Goal: Find specific page/section: Find specific page/section

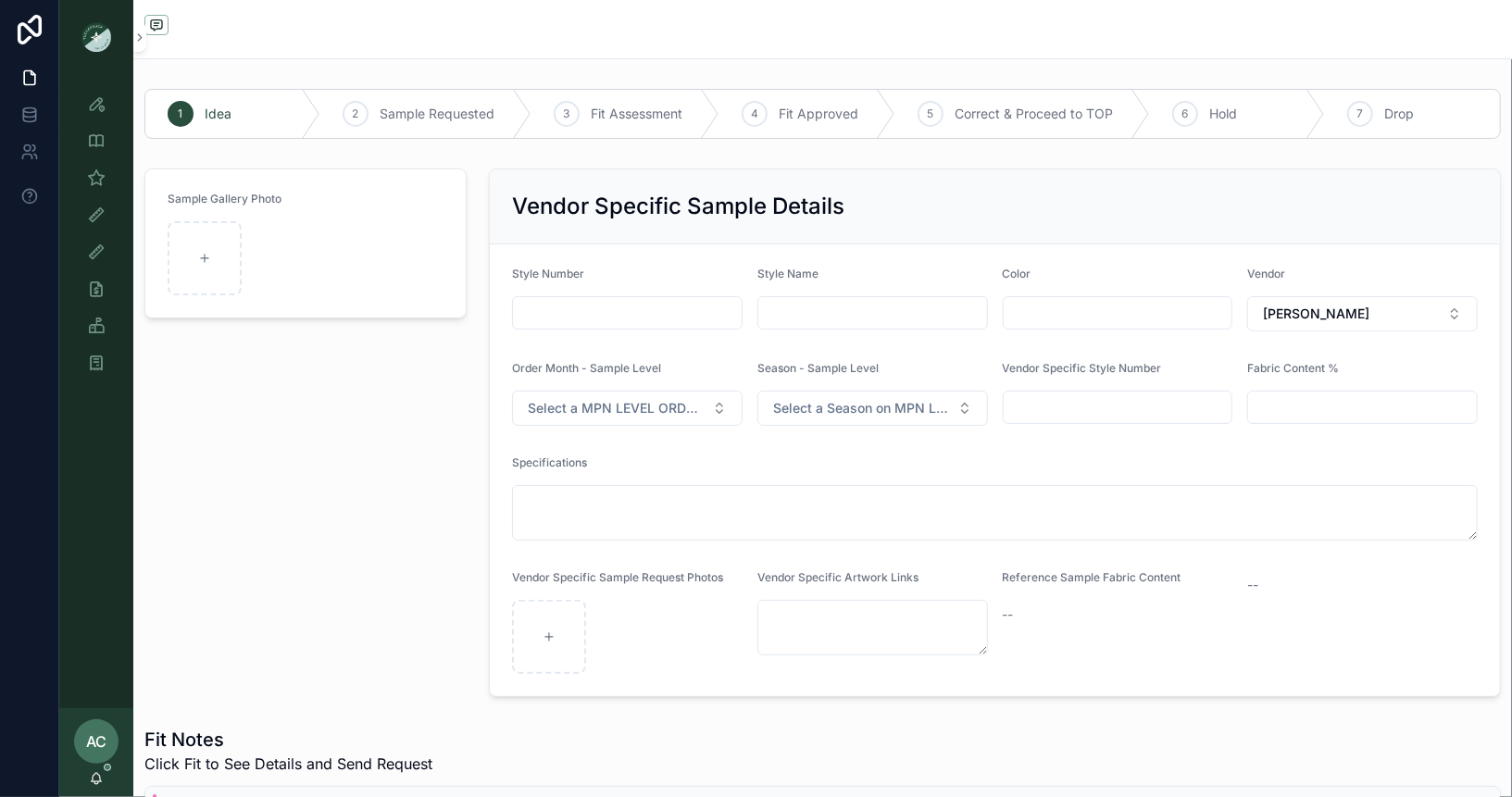
click at [101, 42] on img "scrollable content" at bounding box center [96, 37] width 30 height 30
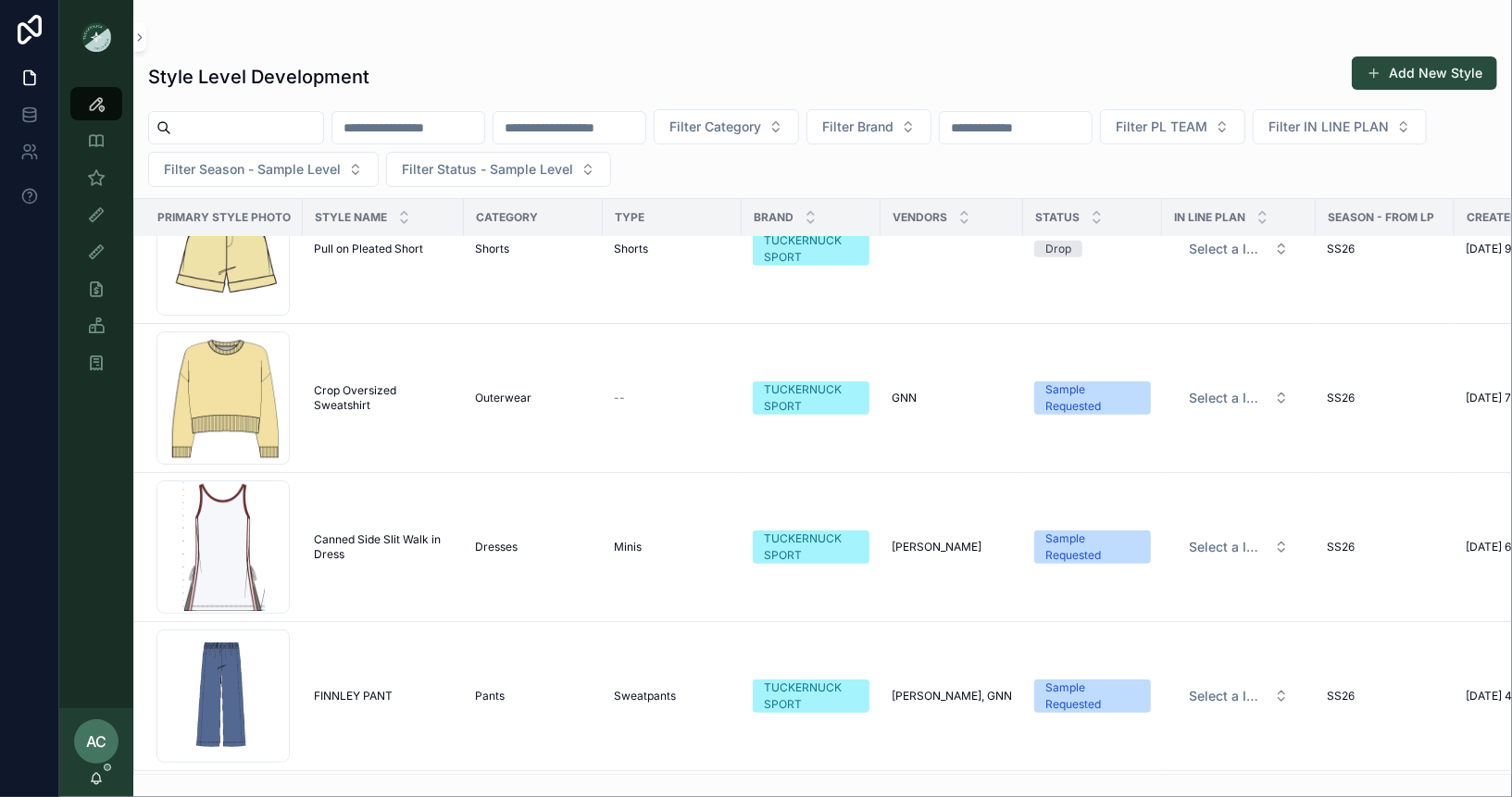
scroll to position [1118, 0]
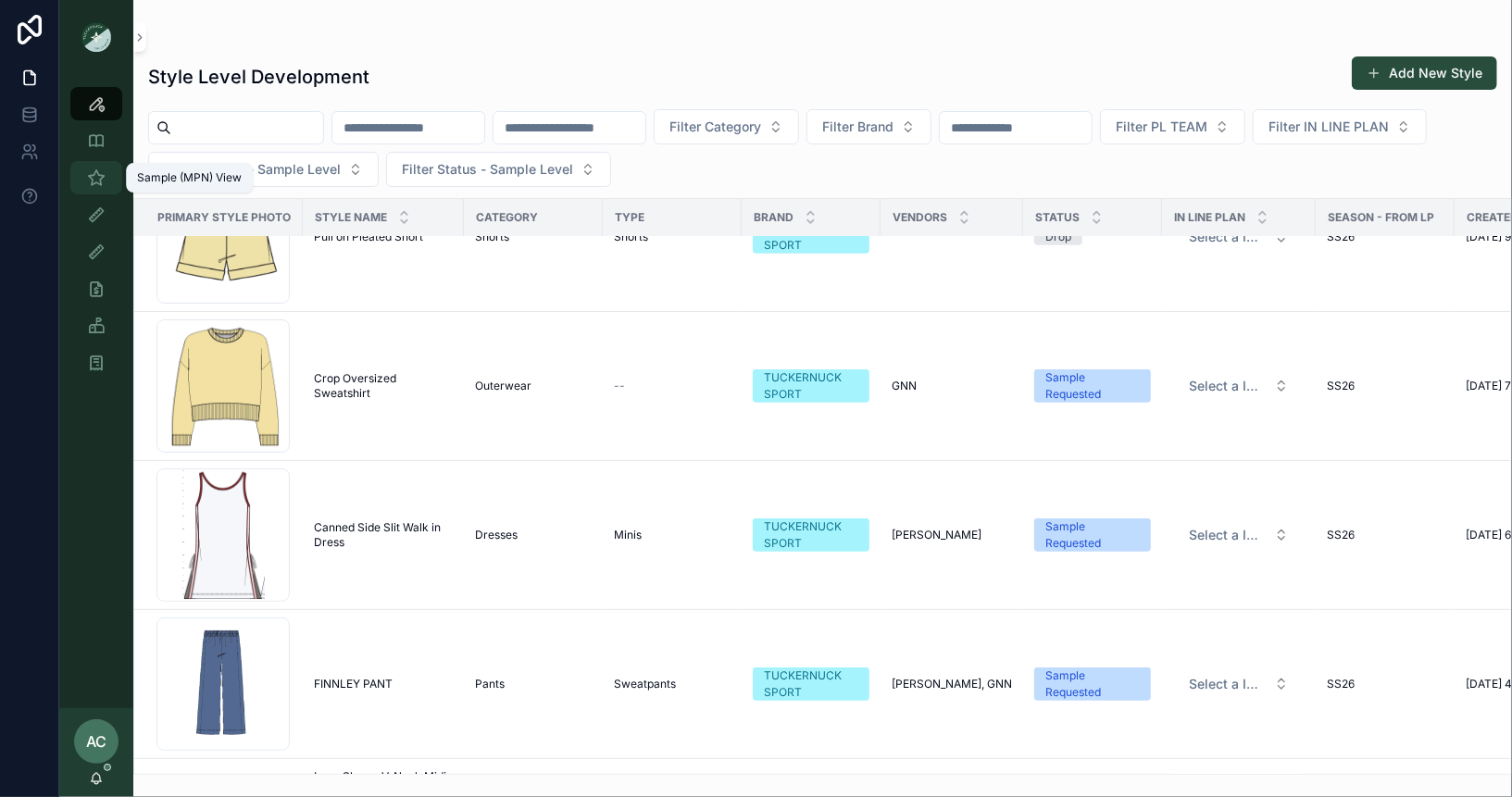
click at [94, 181] on icon "scrollable content" at bounding box center [96, 178] width 19 height 19
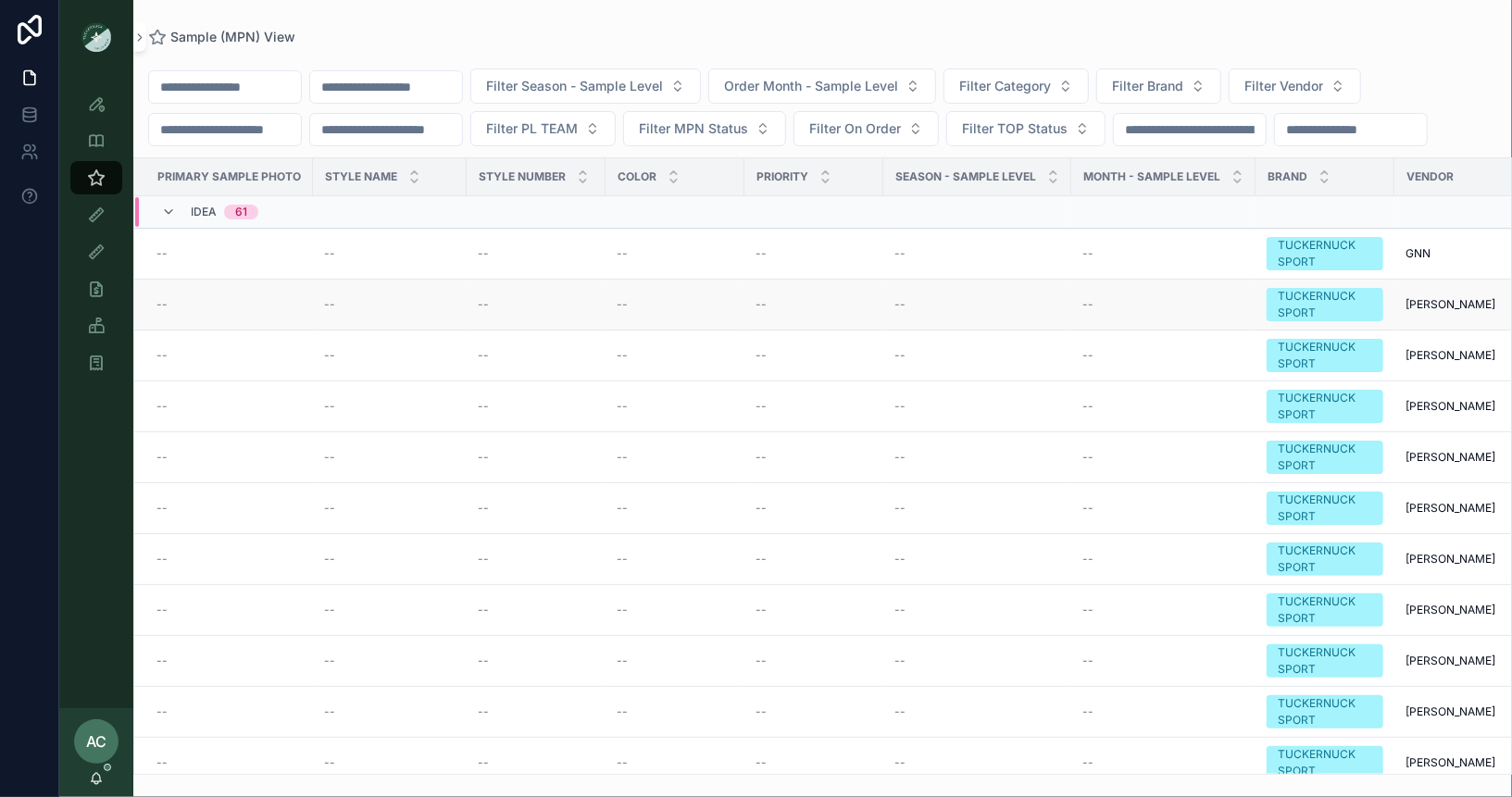
click at [188, 308] on td "--" at bounding box center [223, 305] width 179 height 51
click at [165, 305] on span "--" at bounding box center [162, 304] width 11 height 15
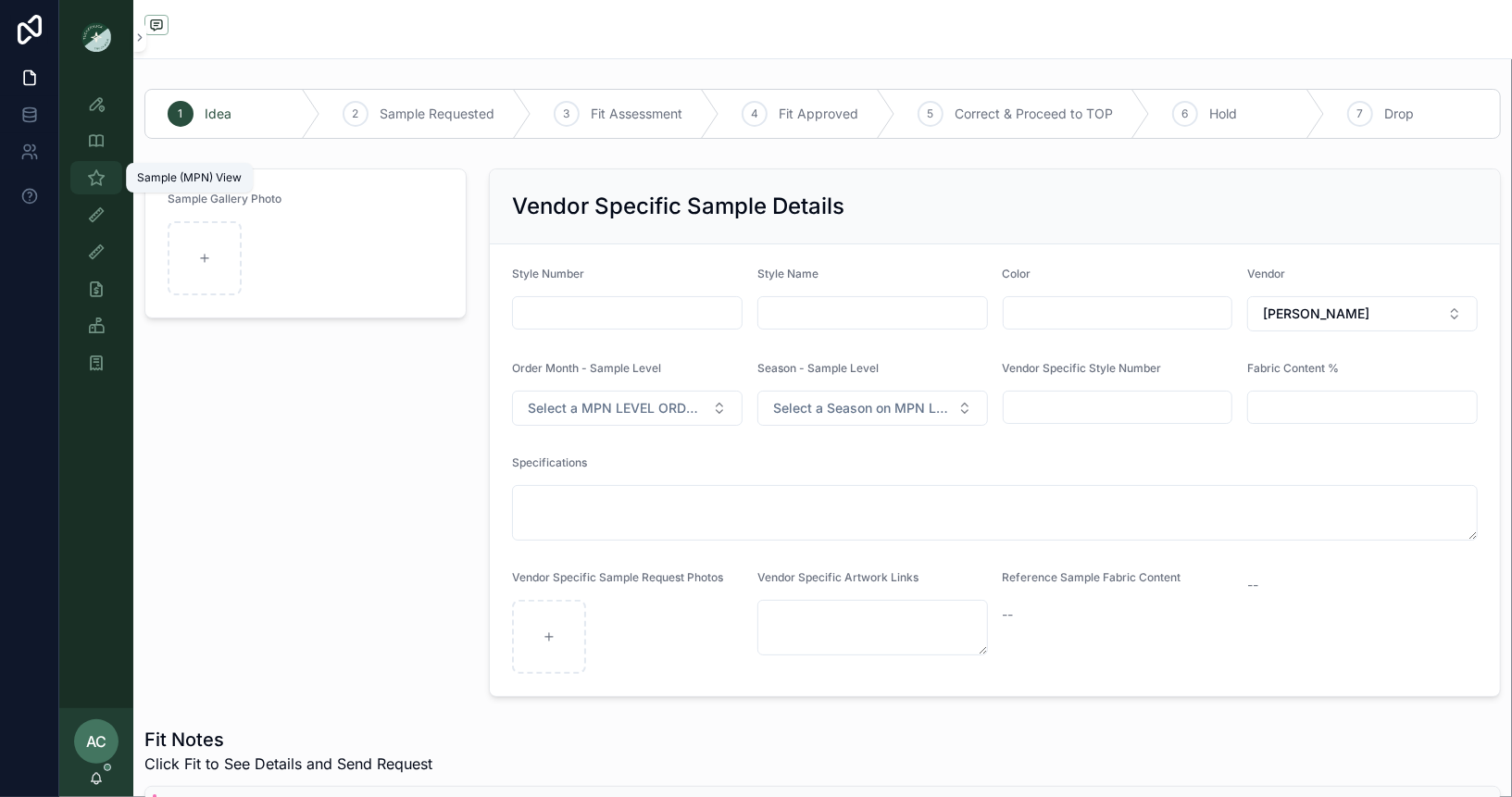
click at [95, 177] on icon "scrollable content" at bounding box center [96, 178] width 19 height 19
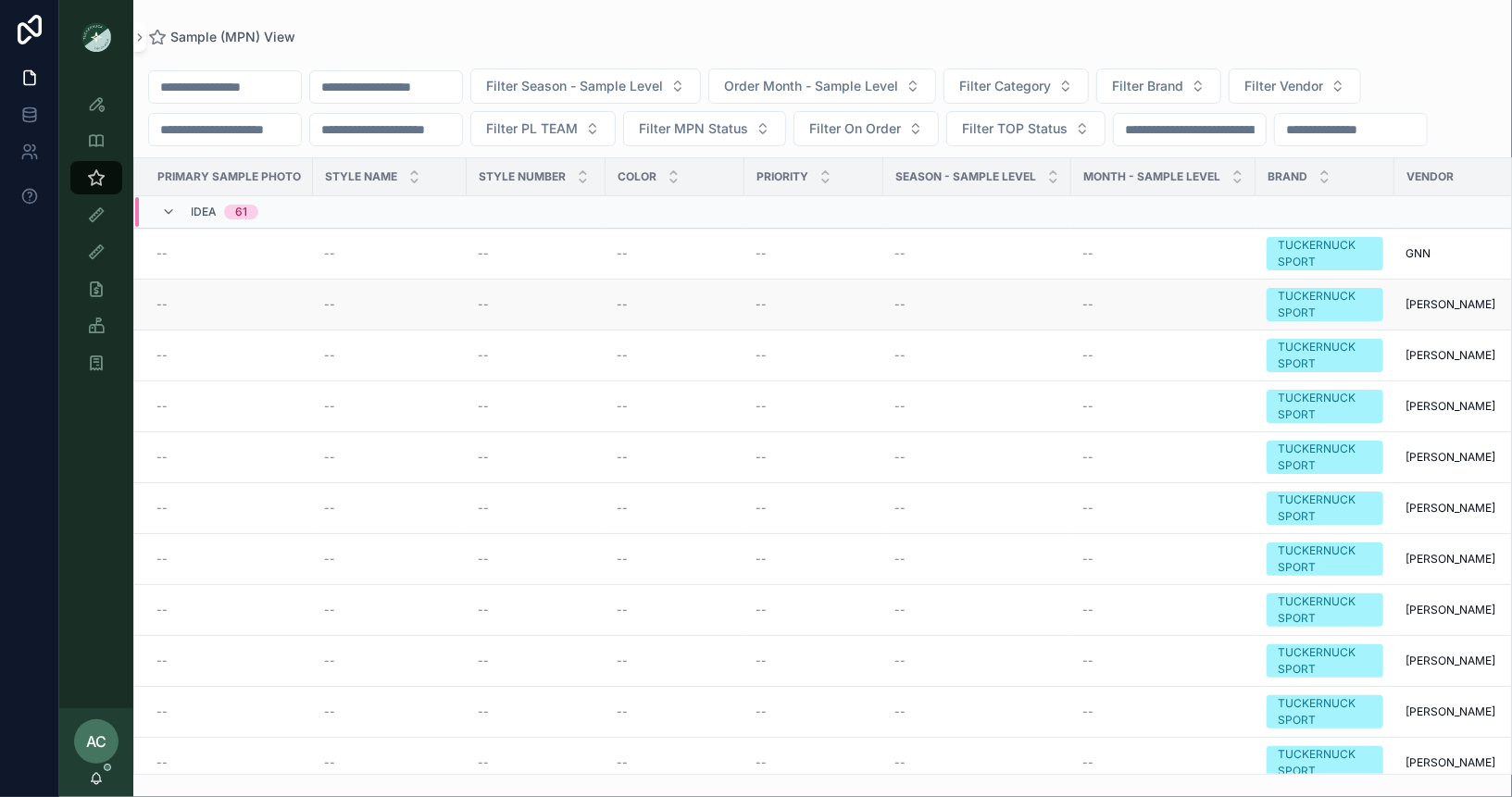
click at [241, 302] on div "--" at bounding box center [228, 304] width 145 height 15
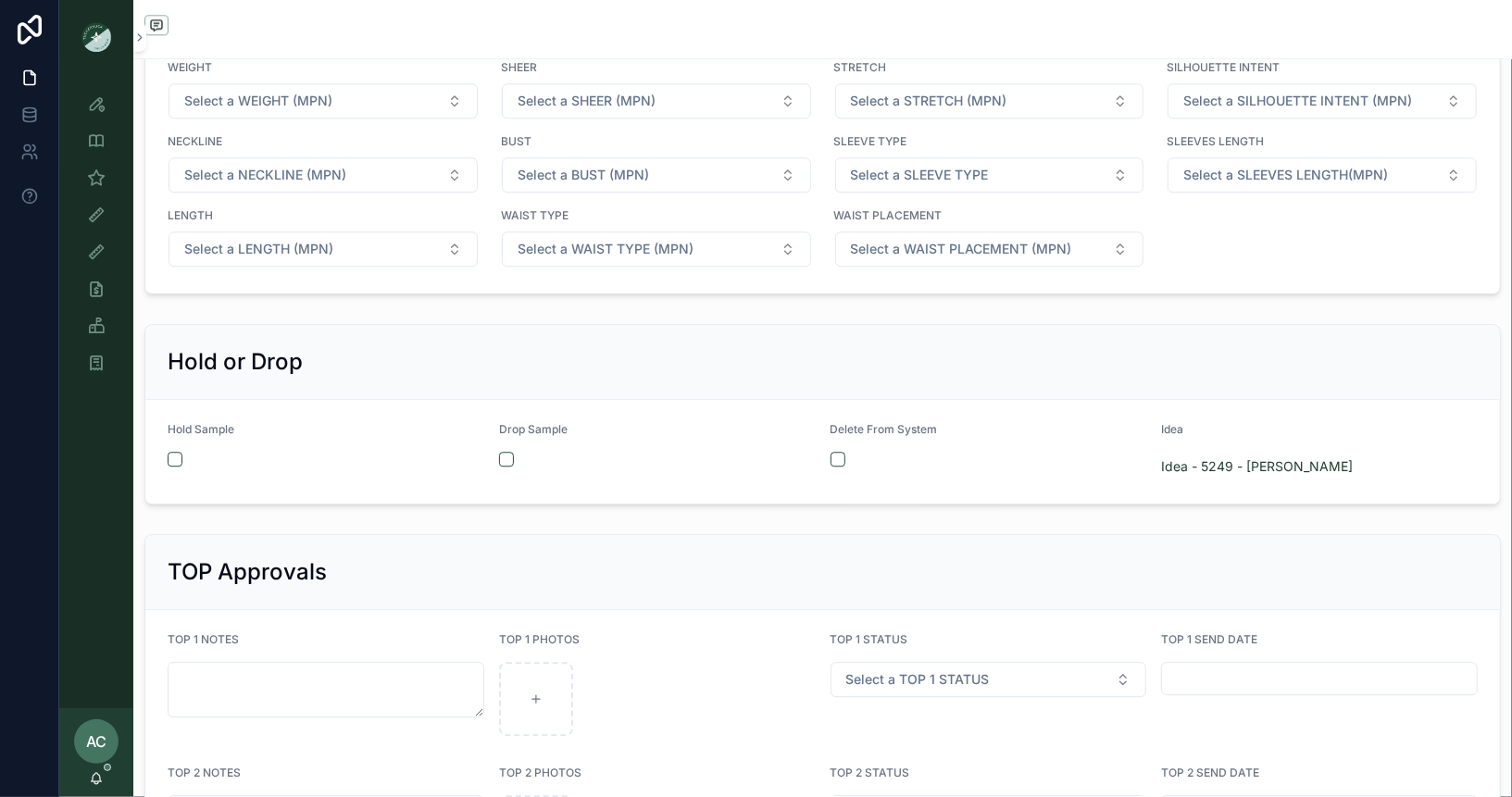
scroll to position [3063, 0]
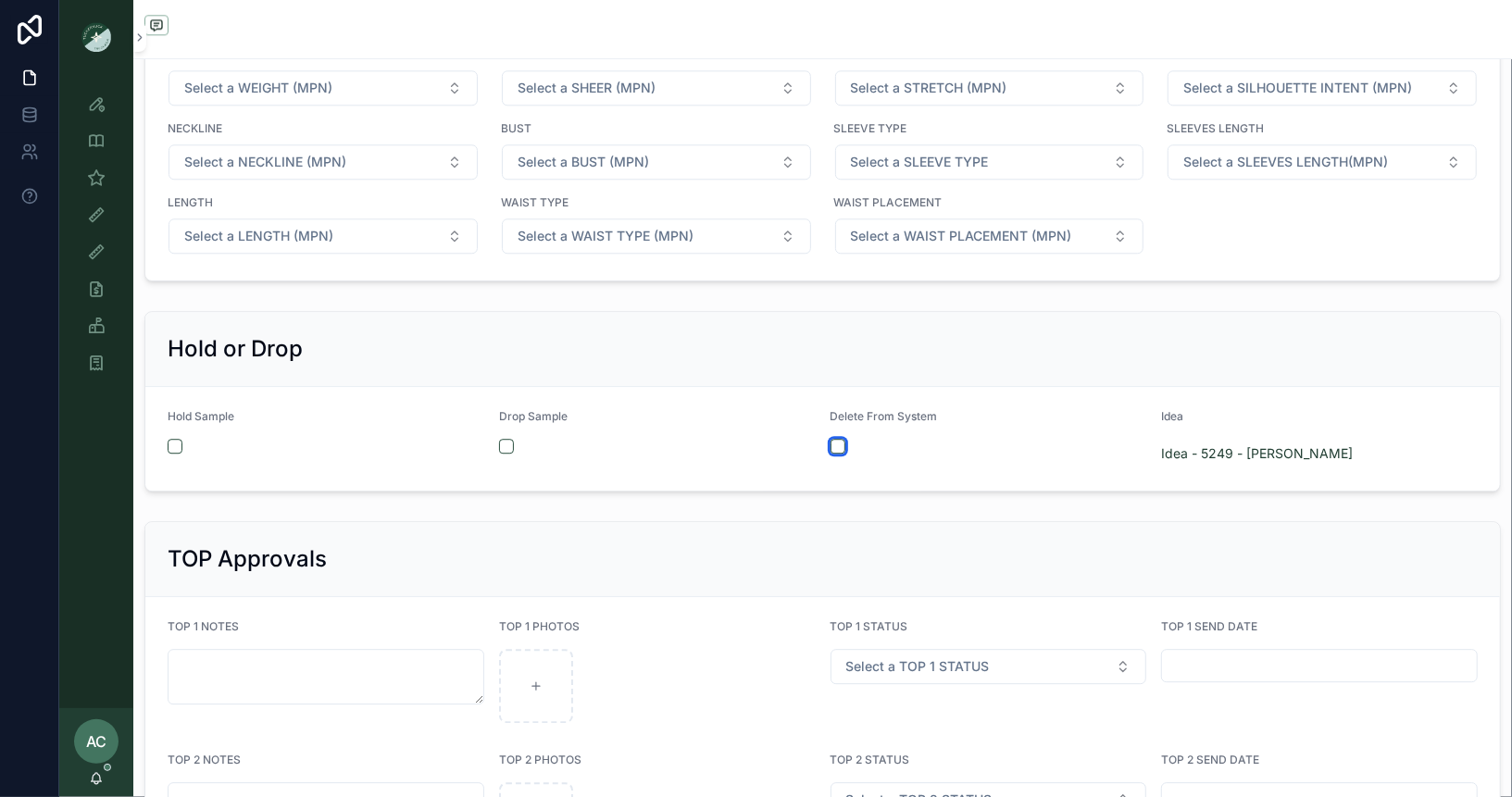
click at [842, 439] on button "scrollable content" at bounding box center [838, 447] width 15 height 15
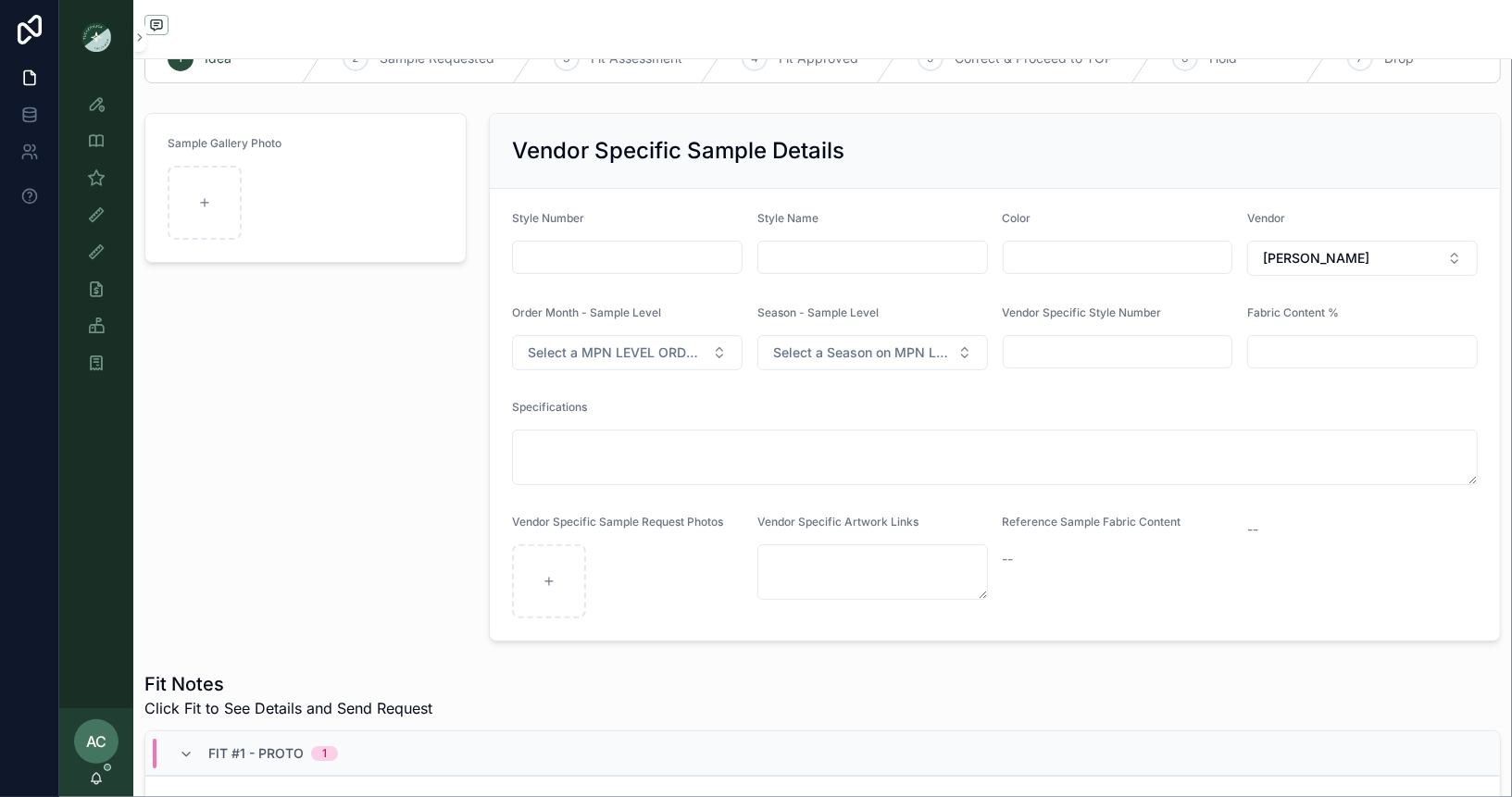
scroll to position [0, 0]
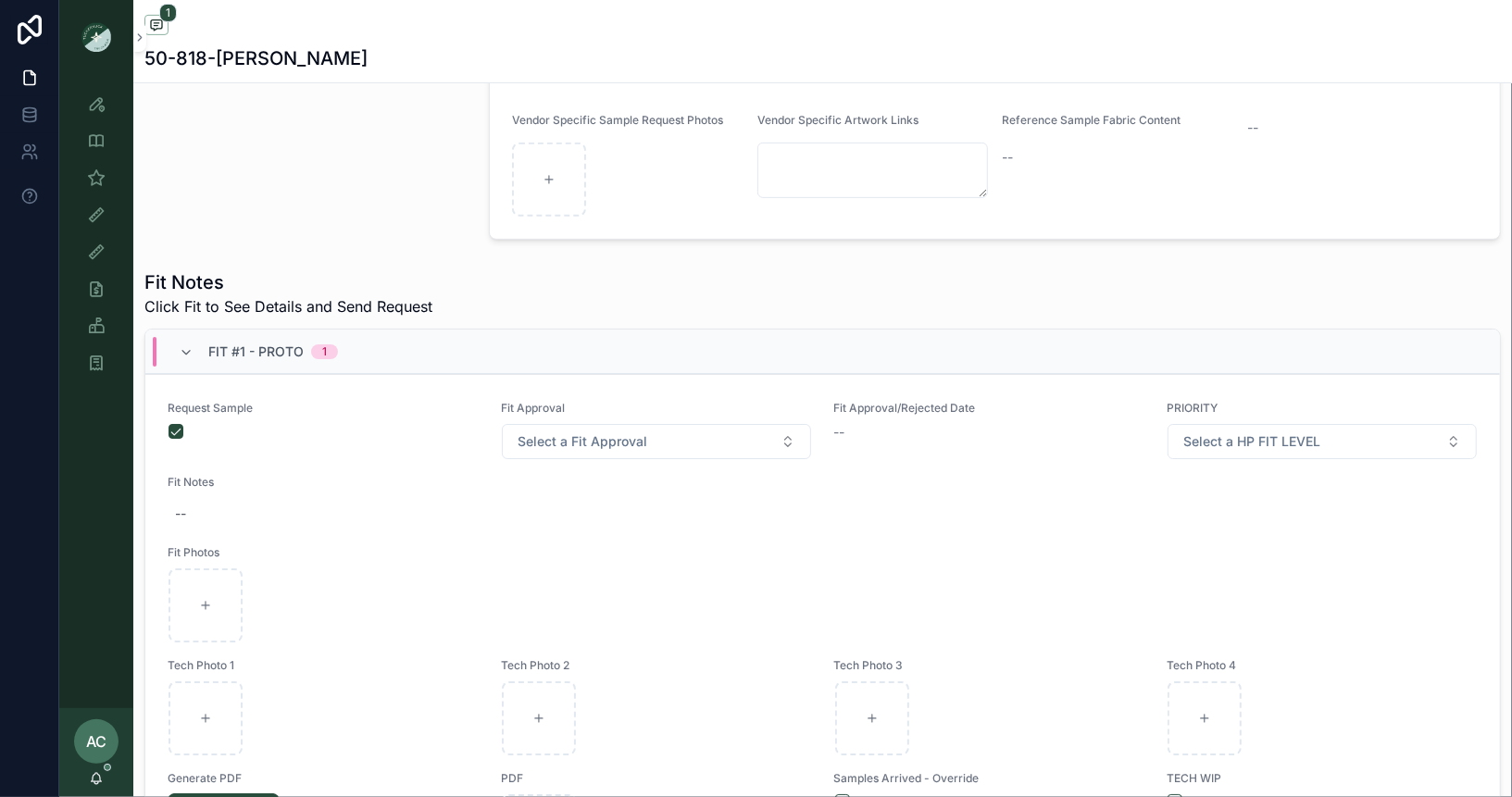
scroll to position [613, 0]
